Goal: Connect with others: Participate in discussion

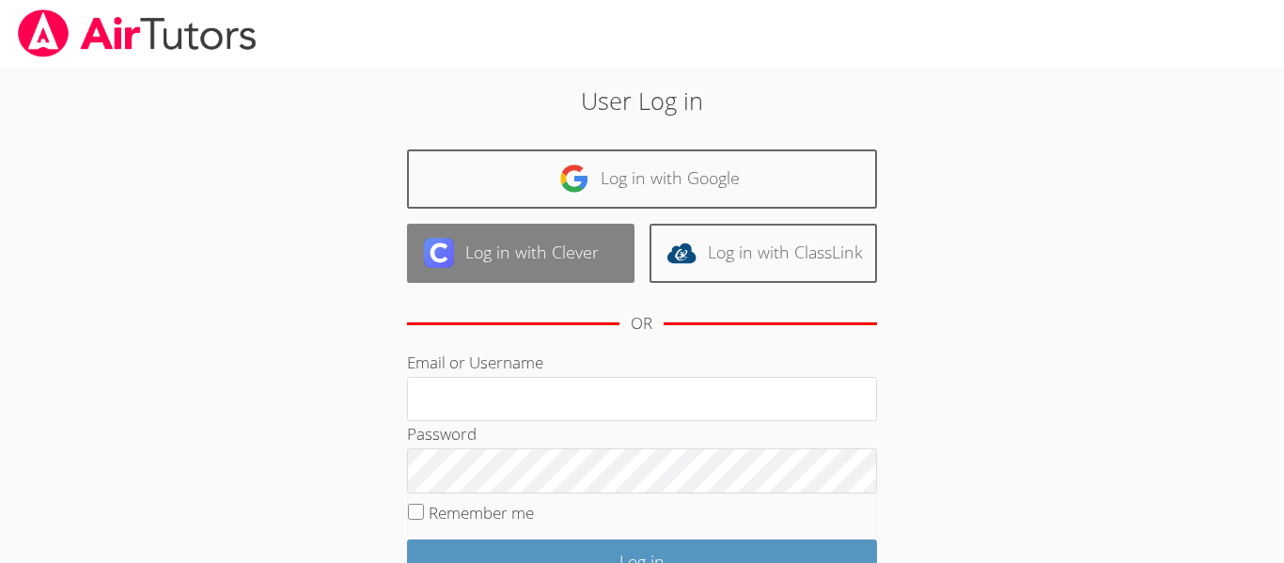
click at [510, 248] on link "Log in with Clever" at bounding box center [520, 253] width 227 height 59
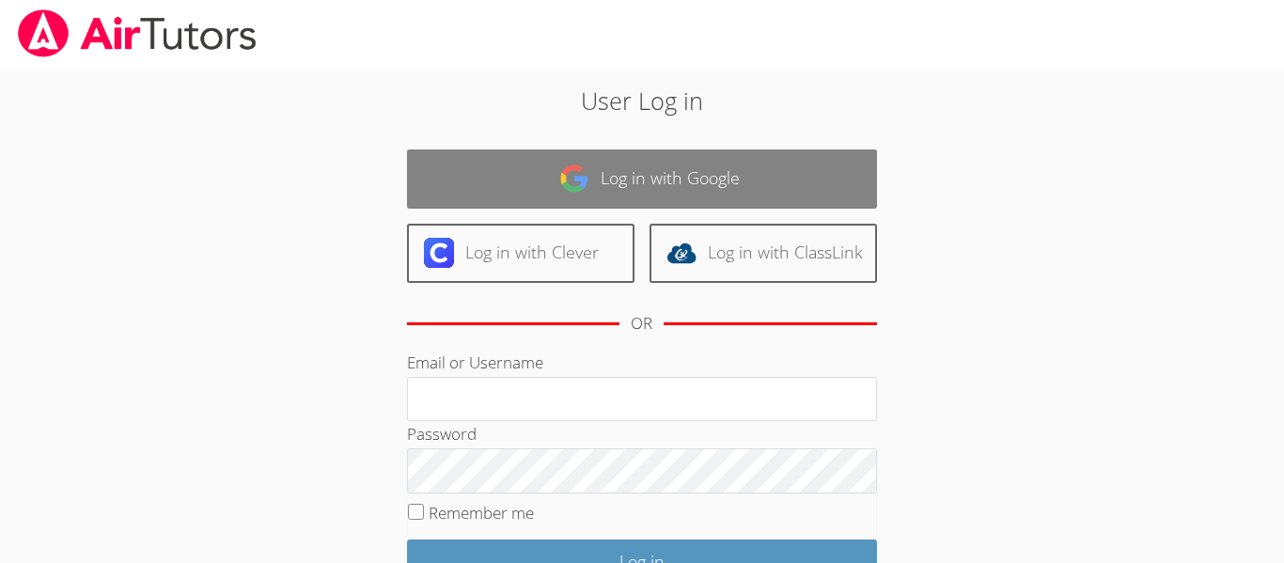
click at [557, 200] on link "Log in with Google" at bounding box center [642, 178] width 470 height 59
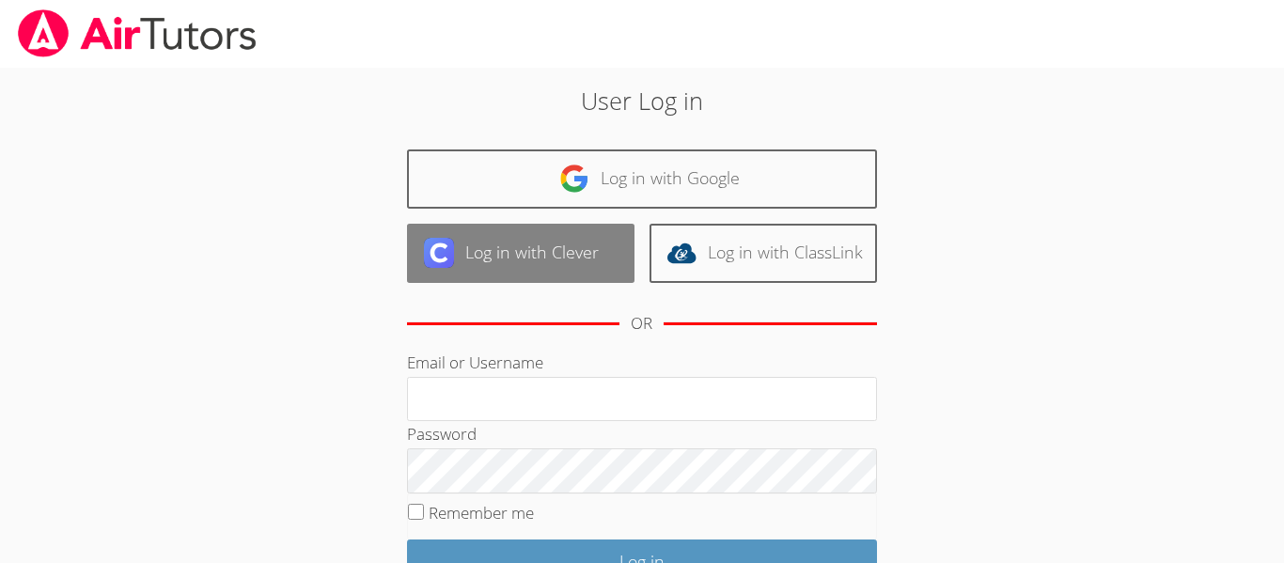
click at [573, 249] on link "Log in with Clever" at bounding box center [520, 253] width 227 height 59
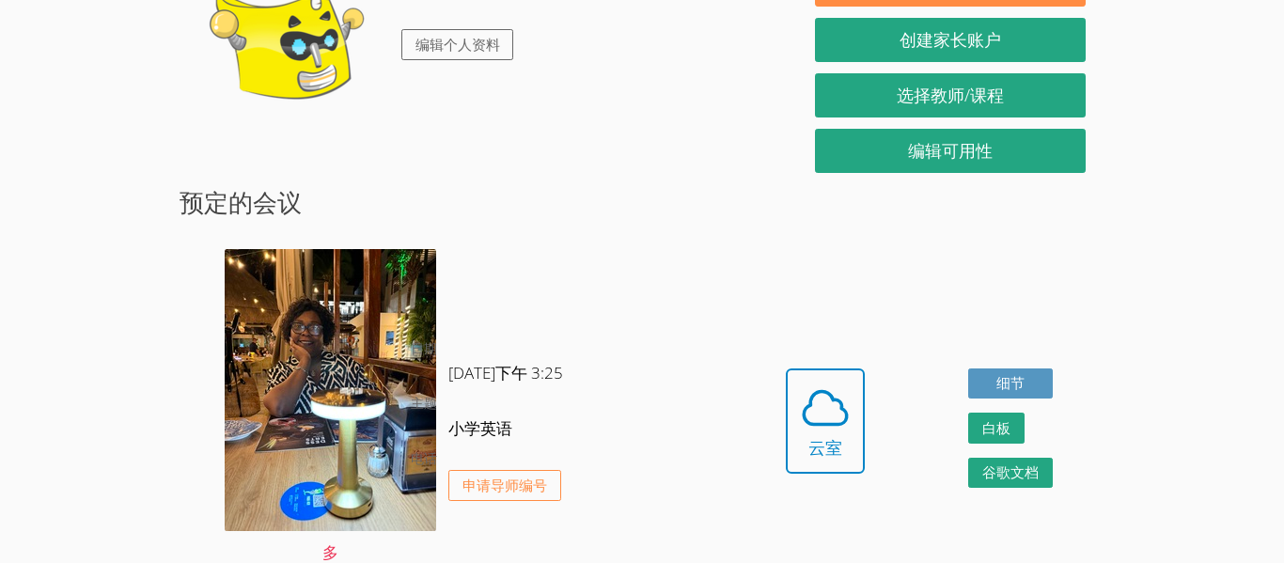
scroll to position [227, 0]
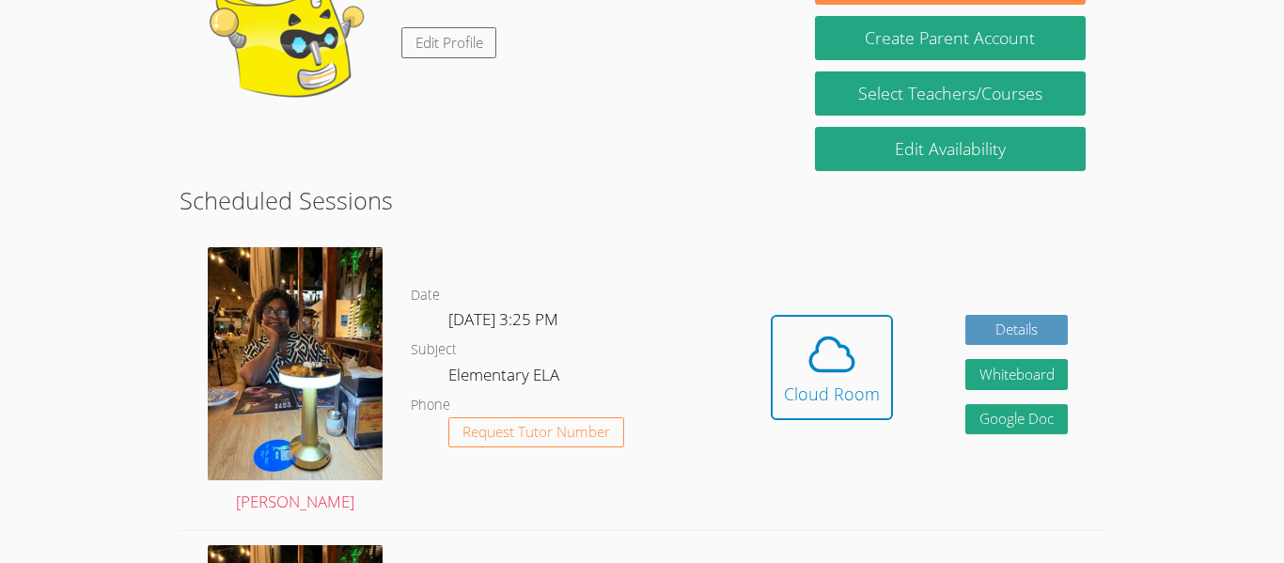
click at [674, 119] on div "Hi, Chenshuo Edit Profile" at bounding box center [487, 47] width 579 height 188
click at [846, 394] on div "Cloud Room" at bounding box center [832, 394] width 96 height 26
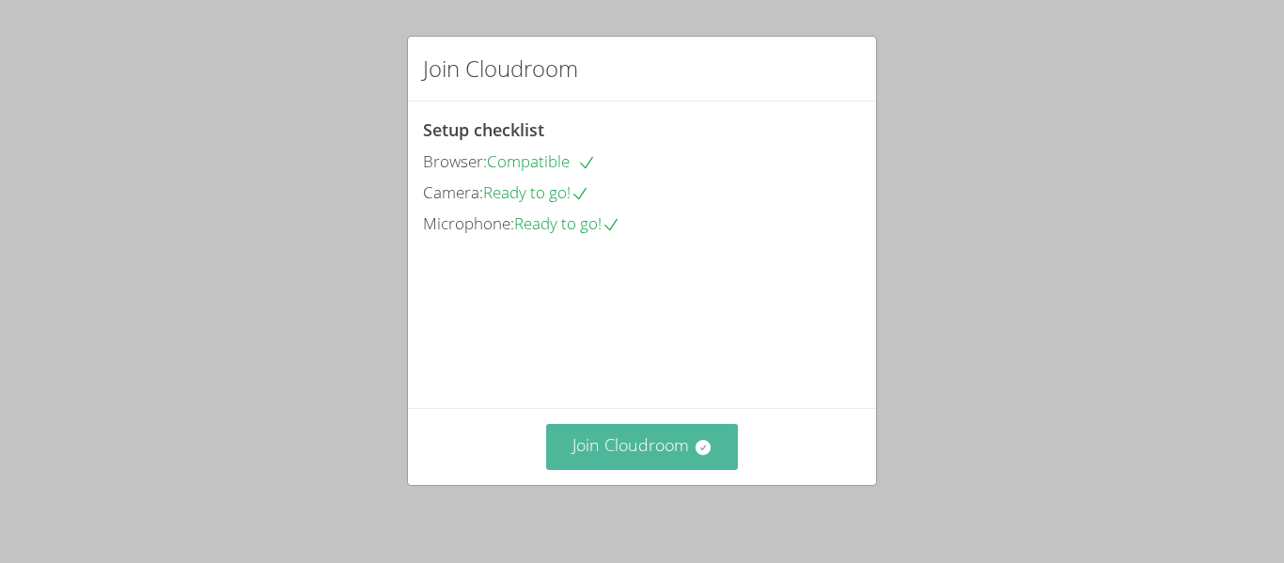
click at [657, 451] on button "Join Cloudroom" at bounding box center [642, 447] width 193 height 46
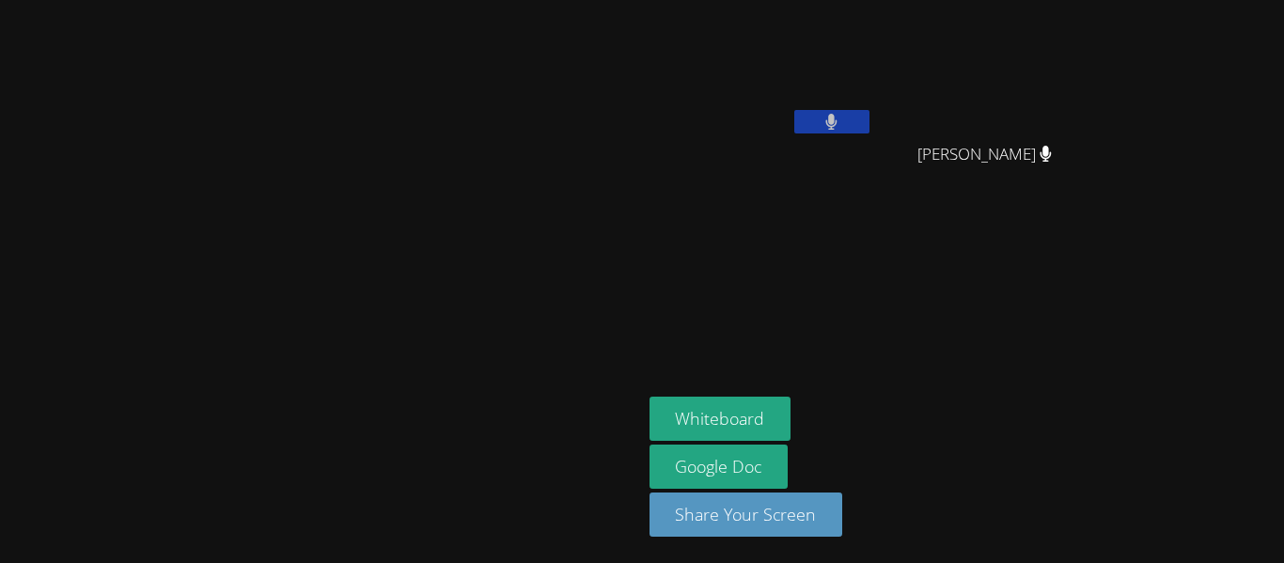
click at [461, 261] on video at bounding box center [320, 244] width 282 height 352
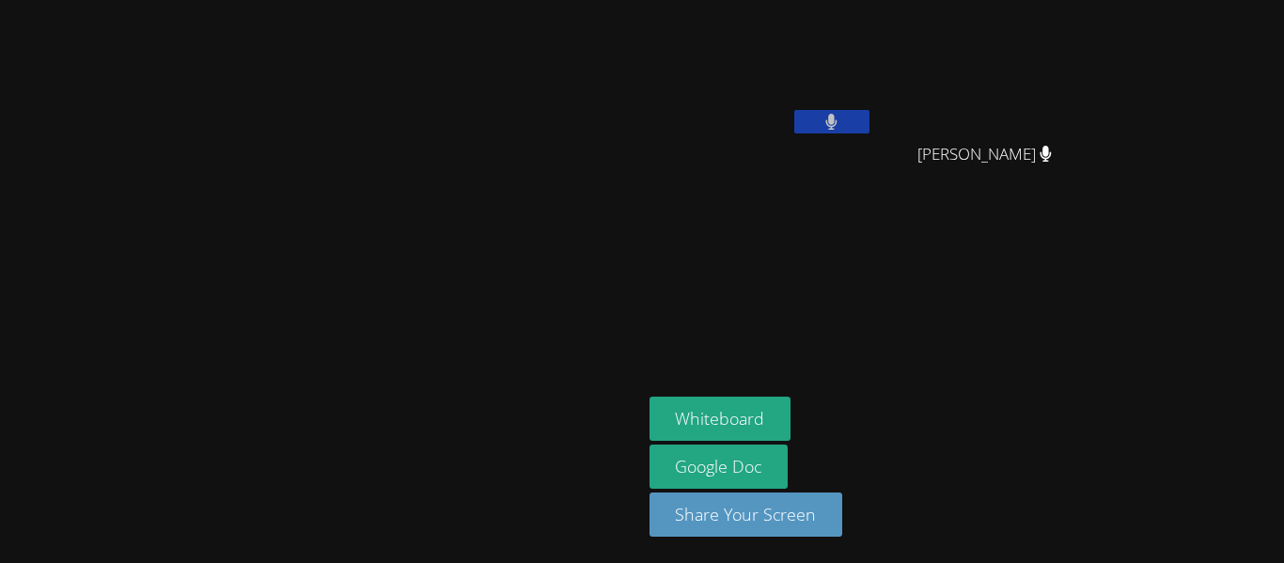
click at [461, 261] on video at bounding box center [320, 244] width 282 height 352
